Goal: Check status: Check status

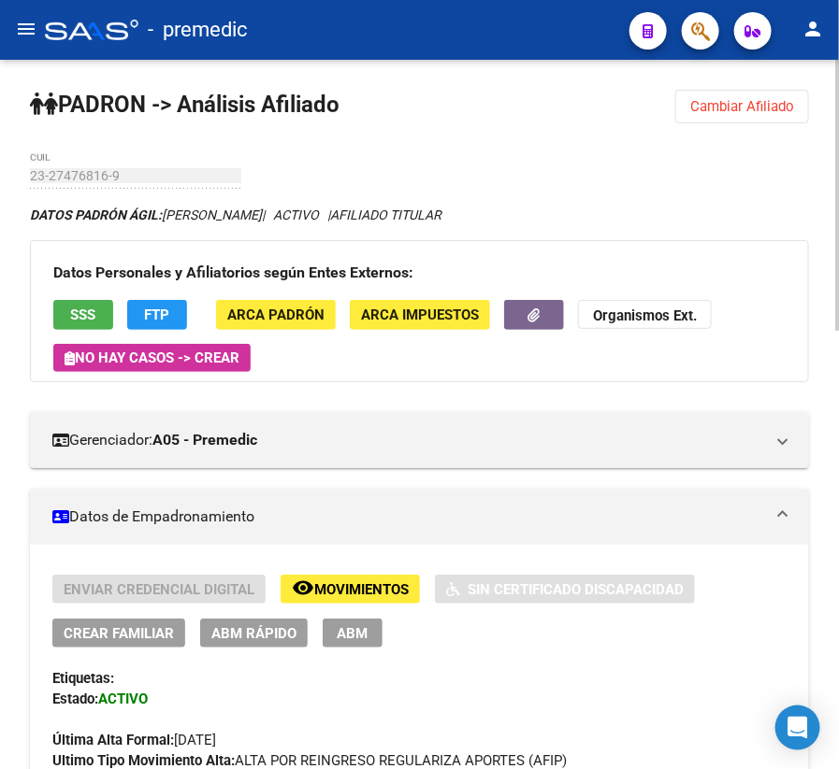
click at [710, 90] on button "Cambiar Afiliado" at bounding box center [742, 107] width 134 height 34
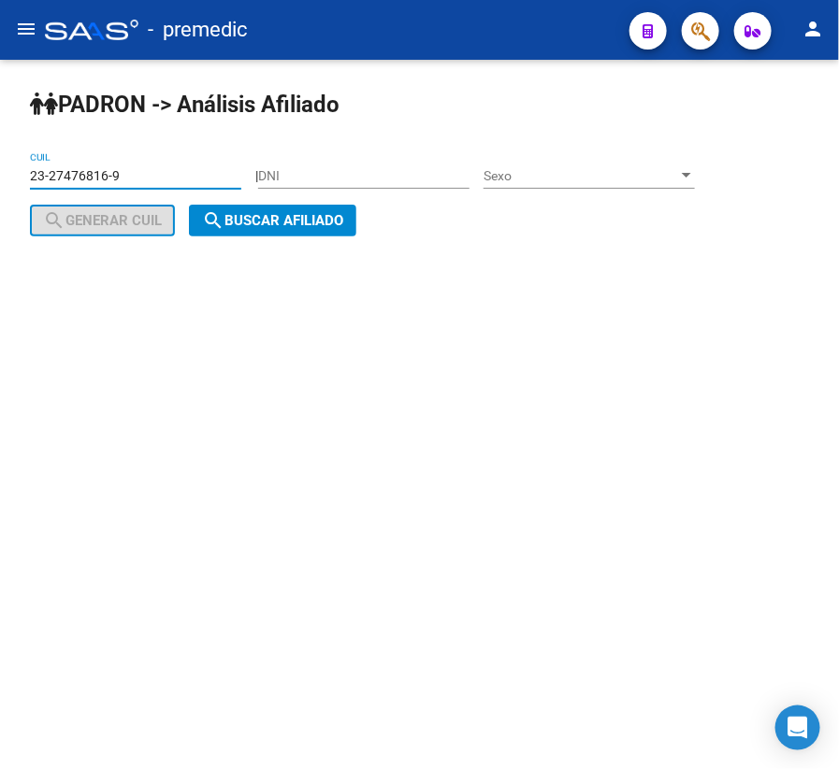
drag, startPoint x: 159, startPoint y: 176, endPoint x: -91, endPoint y: 151, distance: 250.9
click at [0, 151] on html "menu - premedic person Firma Express Inicio Calendario SSS Instructivos Contact…" at bounding box center [419, 384] width 839 height 769
paste input "3560360"
click at [274, 224] on span "search Buscar afiliado" at bounding box center [272, 220] width 141 height 17
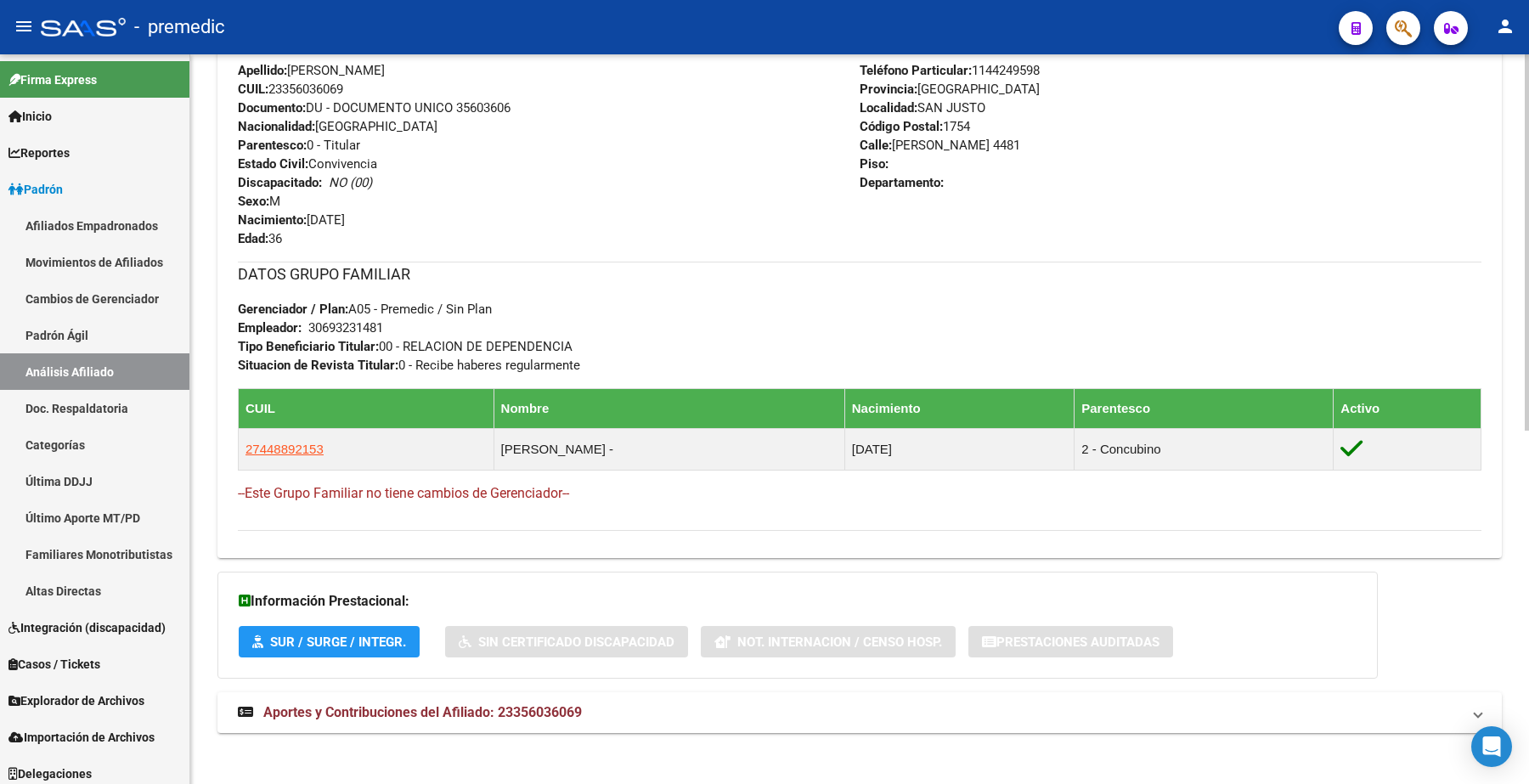
scroll to position [686, 0]
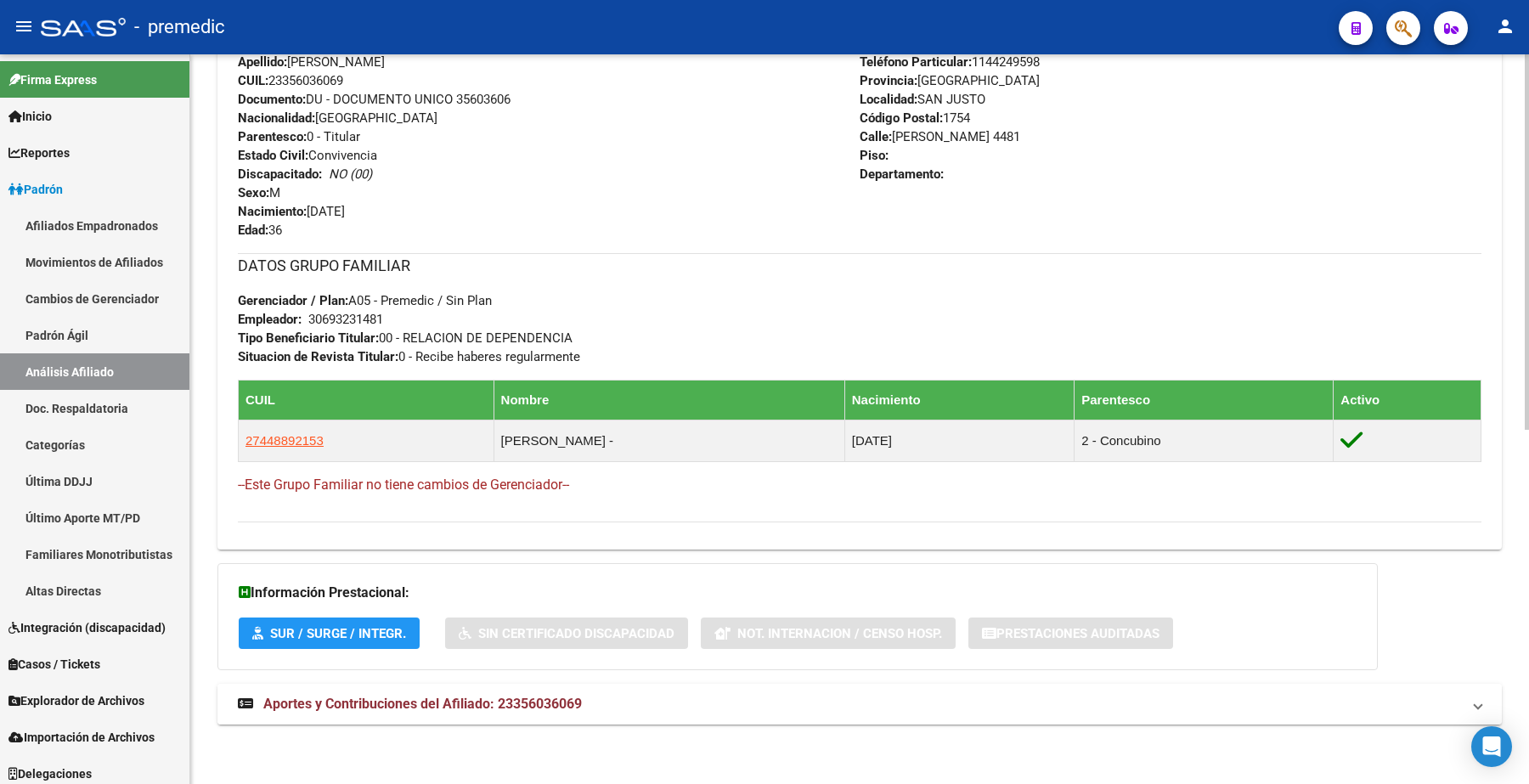
click at [330, 689] on mat-expansion-panel-header "Aportes y Contribuciones del Afiliado: 23356036069" at bounding box center [859, 704] width 1284 height 41
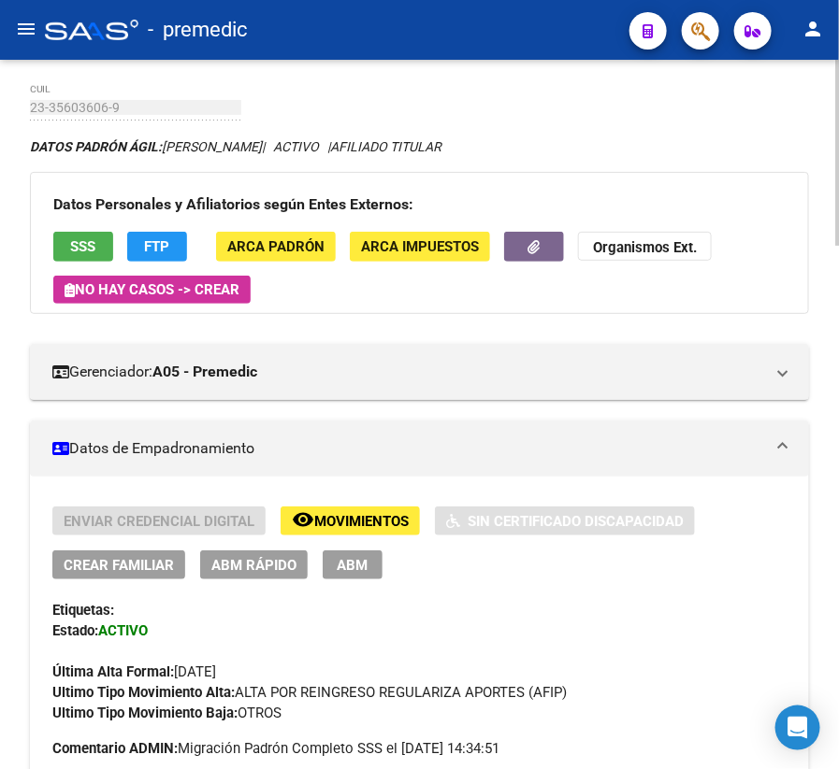
scroll to position [0, 0]
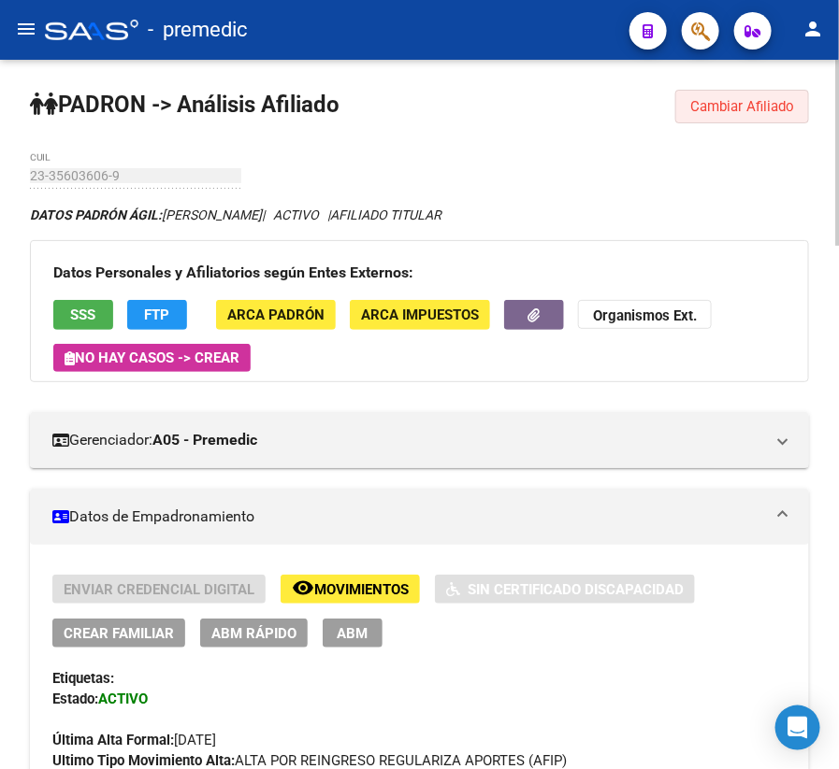
click at [721, 110] on span "Cambiar Afiliado" at bounding box center [742, 106] width 104 height 17
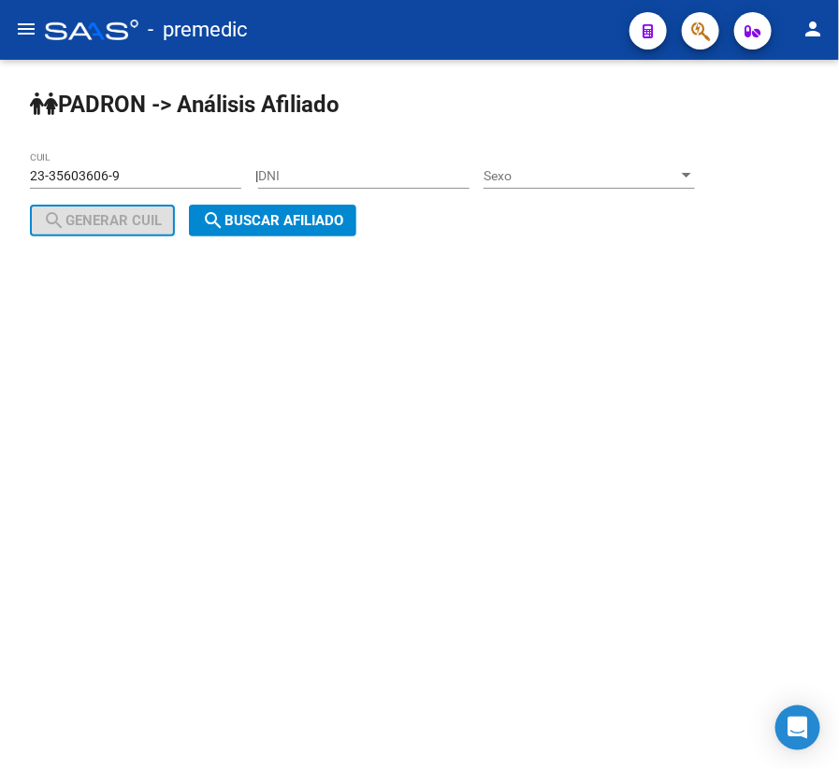
drag, startPoint x: 178, startPoint y: 176, endPoint x: -49, endPoint y: 179, distance: 226.2
click at [0, 179] on html "menu - premedic person Firma Express Inicio Calendario SSS Instructivos Contact…" at bounding box center [419, 384] width 839 height 769
paste input "0-38168301-0"
type input "20-38168301-0"
click at [258, 231] on button "search Buscar afiliado" at bounding box center [272, 221] width 167 height 32
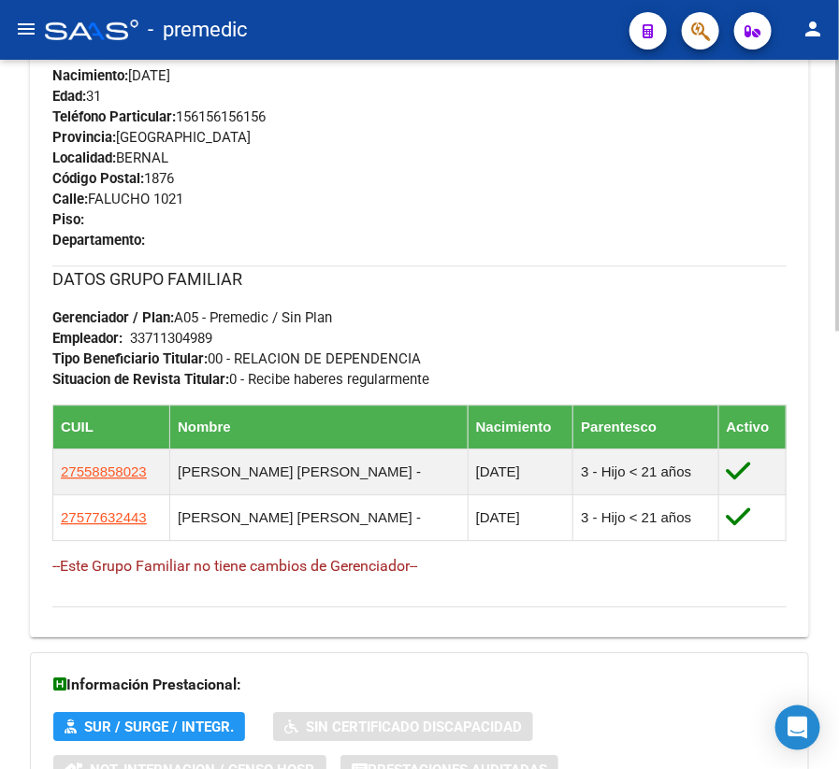
scroll to position [1099, 0]
